Goal: Task Accomplishment & Management: Manage account settings

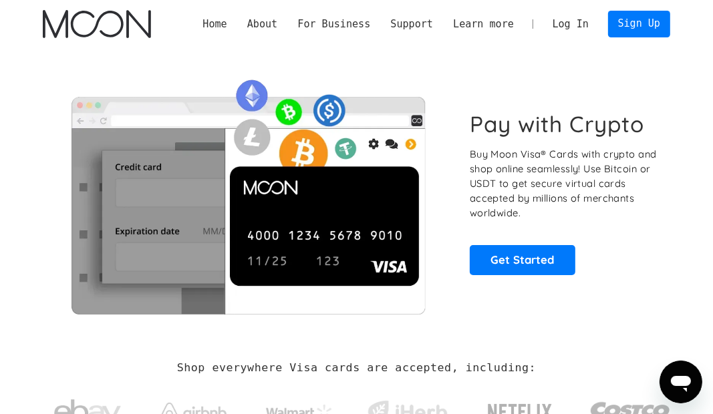
click at [584, 16] on link "Log In" at bounding box center [571, 24] width 57 height 26
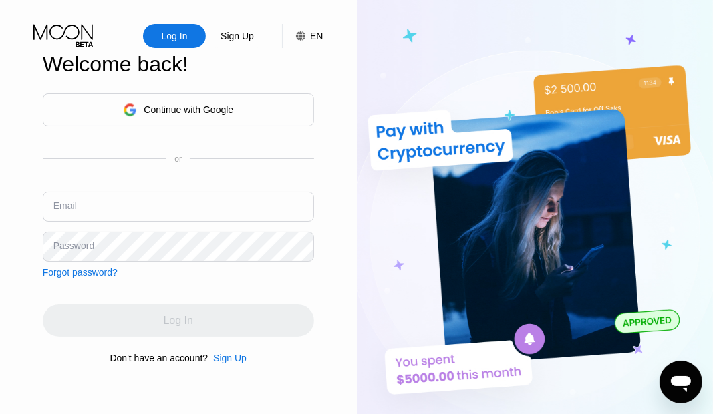
type input "kaylarobertson222@gmail.com"
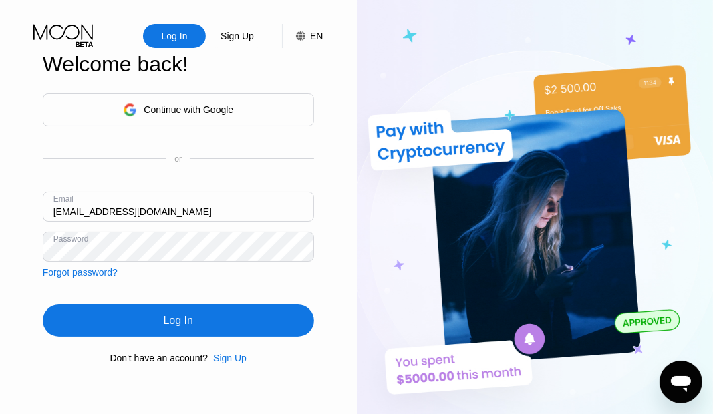
click at [92, 326] on div "Log In" at bounding box center [178, 321] width 271 height 32
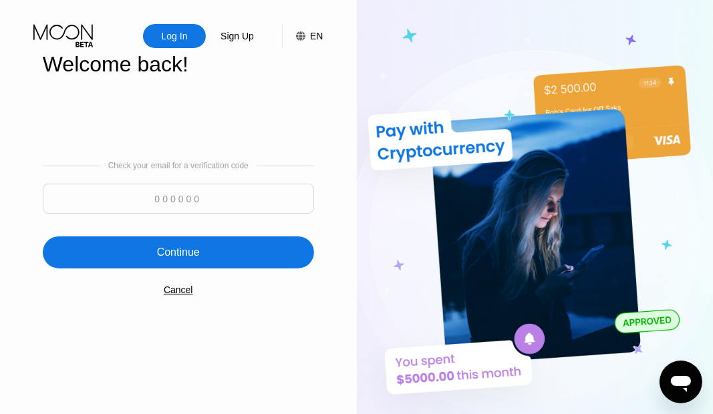
click at [148, 209] on input at bounding box center [178, 199] width 271 height 30
type input "604222"
click at [182, 252] on div "Continue" at bounding box center [178, 252] width 43 height 13
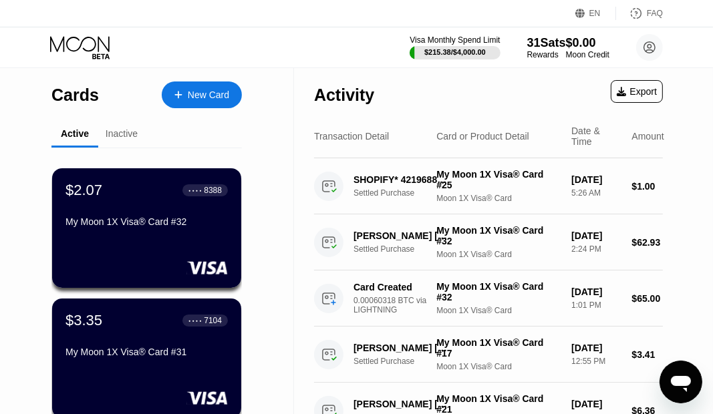
click at [184, 233] on div "My Moon 1X Visa® Card #32" at bounding box center [147, 225] width 162 height 16
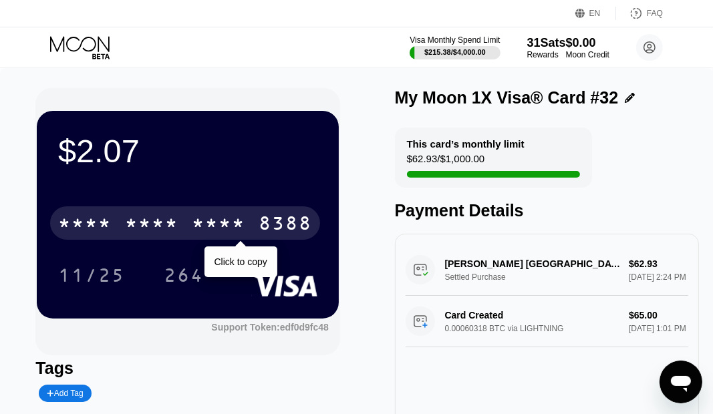
click at [213, 223] on div "* * * *" at bounding box center [218, 225] width 53 height 21
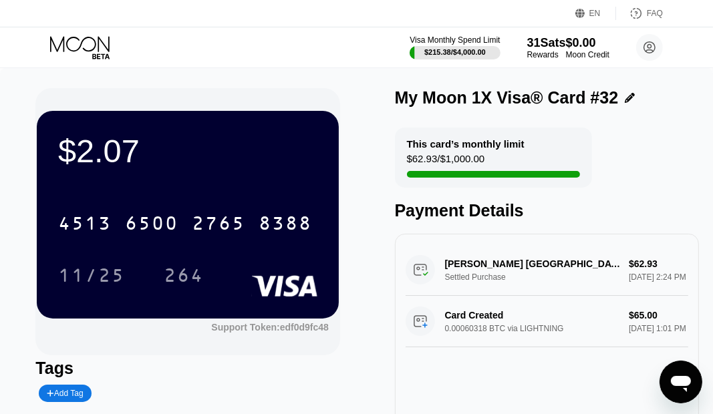
click at [92, 224] on div "4513" at bounding box center [84, 225] width 53 height 21
